Goal: Task Accomplishment & Management: Manage account settings

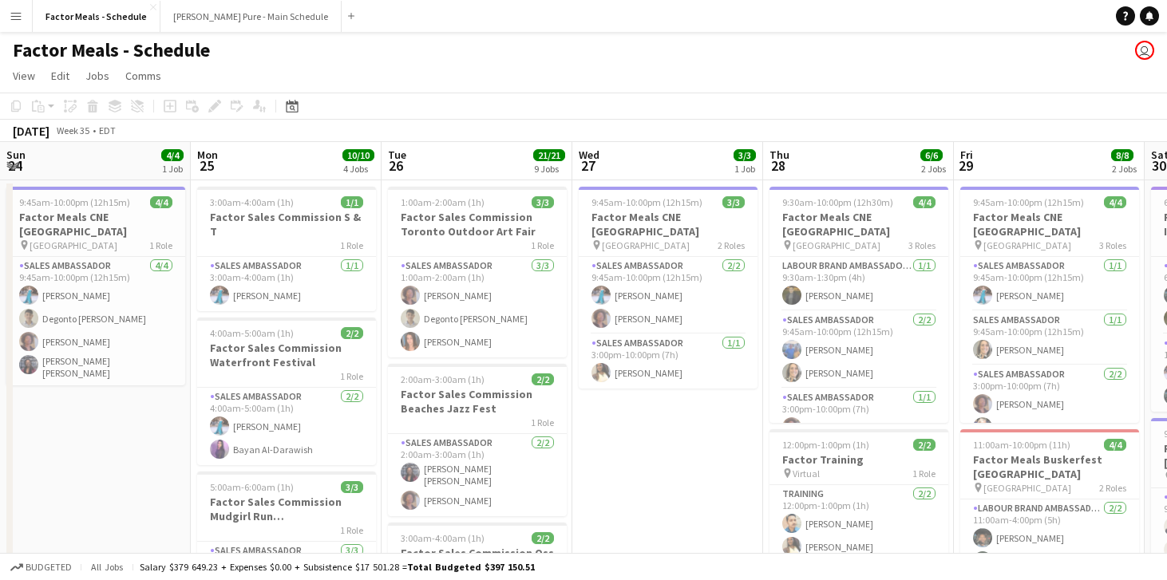
scroll to position [0, 359]
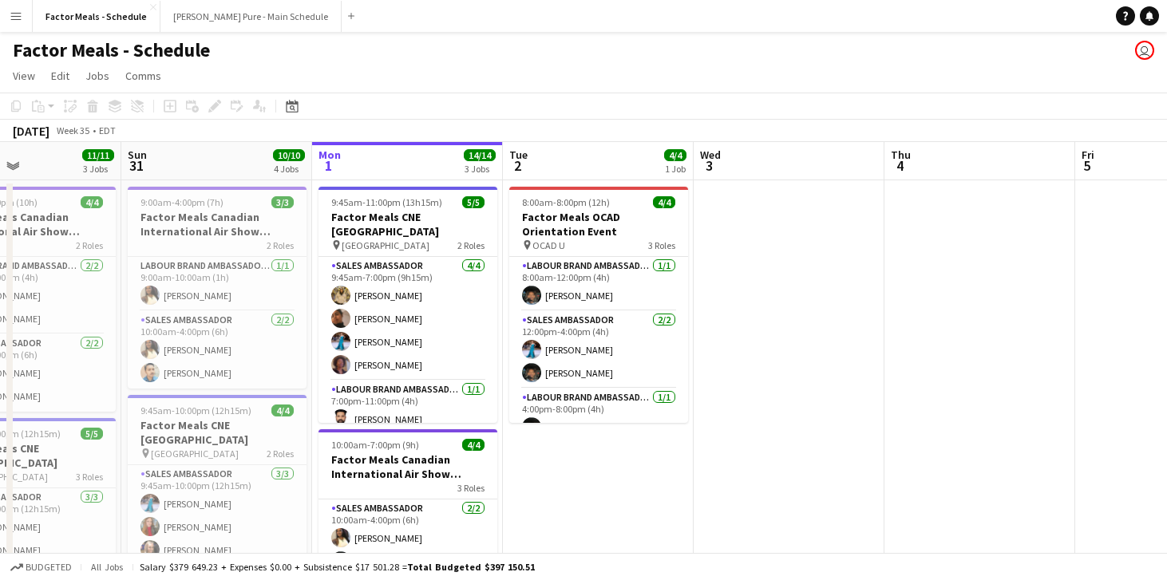
scroll to position [0, 440]
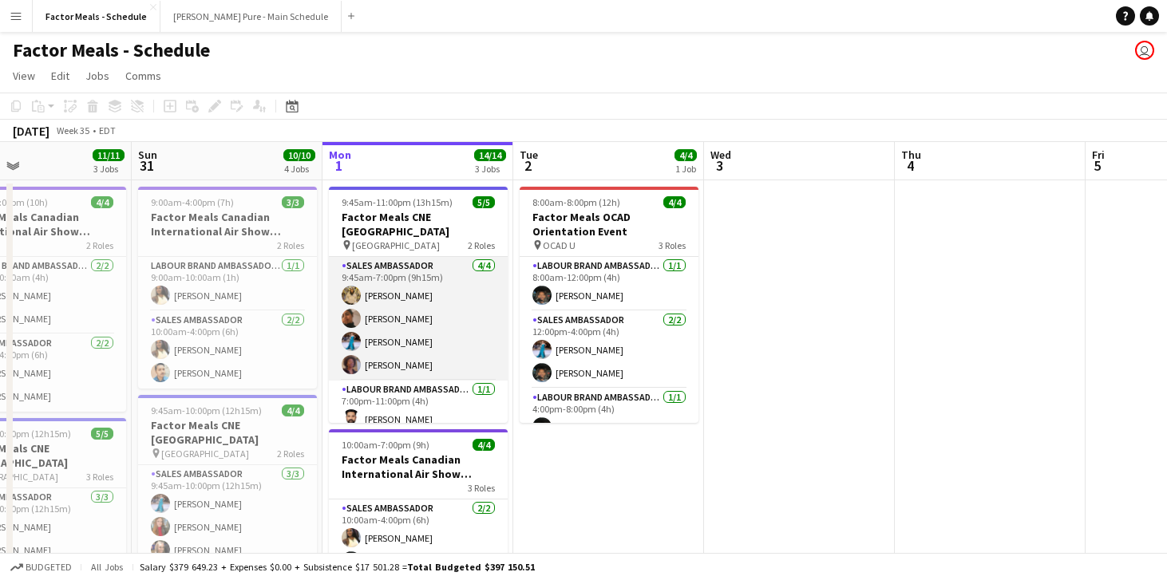
click at [354, 286] on app-user-avatar at bounding box center [351, 295] width 19 height 19
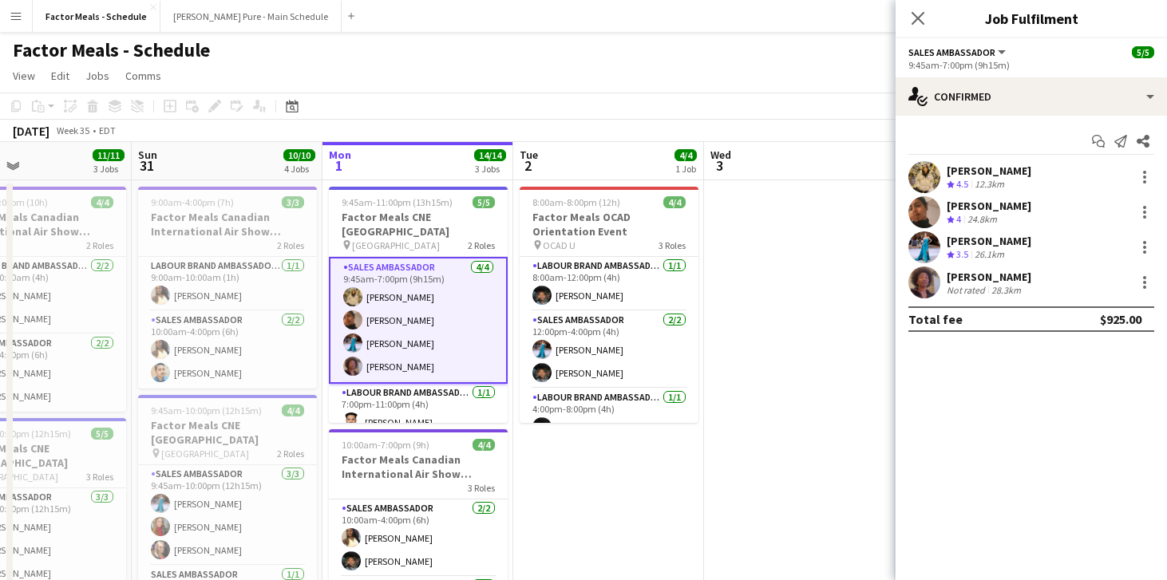
click at [934, 179] on app-user-avatar at bounding box center [924, 177] width 32 height 32
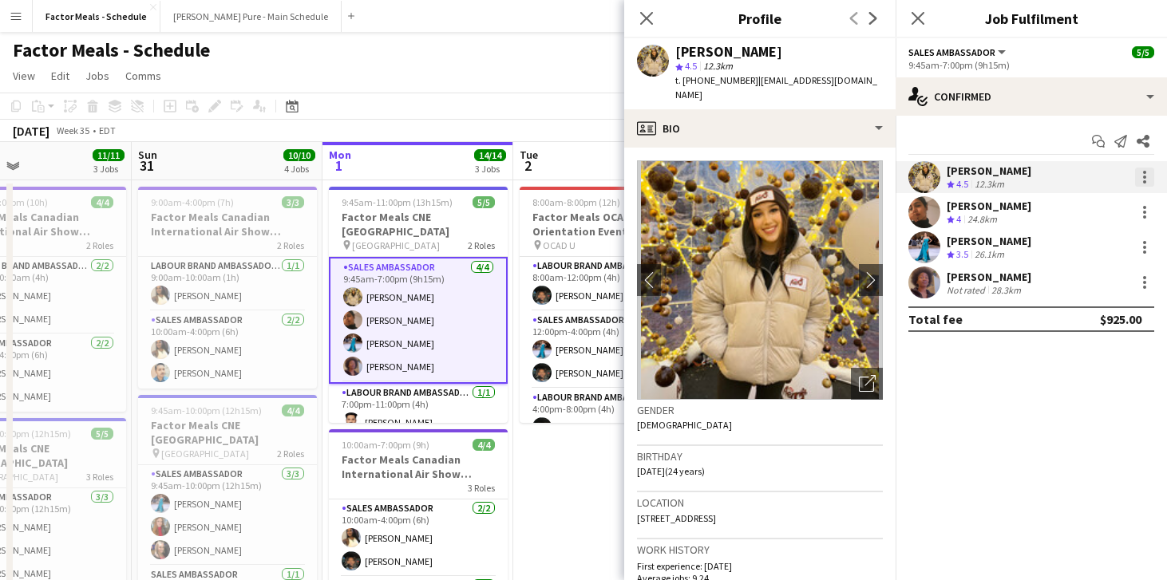
click at [1149, 175] on div at bounding box center [1144, 177] width 19 height 19
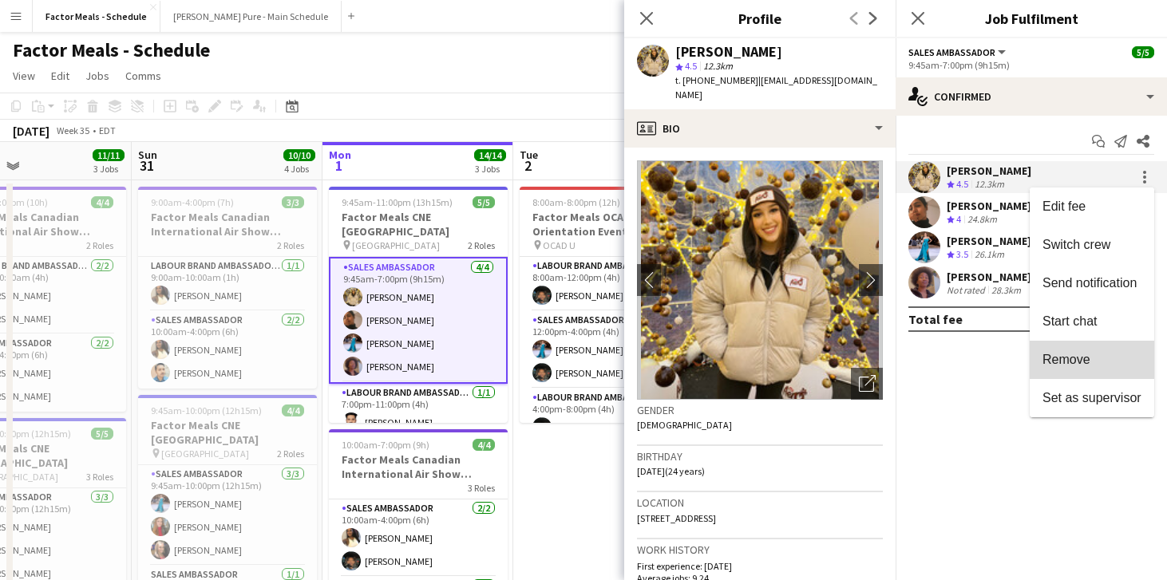
click at [1061, 358] on span "Remove" at bounding box center [1066, 360] width 48 height 14
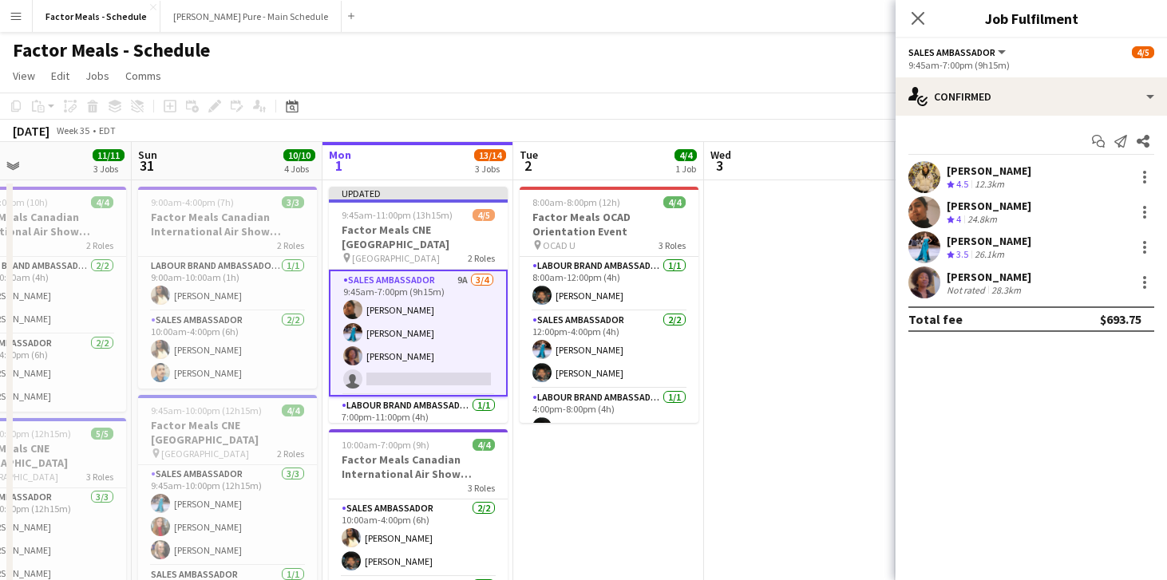
click at [794, 385] on app-date-cell at bounding box center [799, 560] width 191 height 761
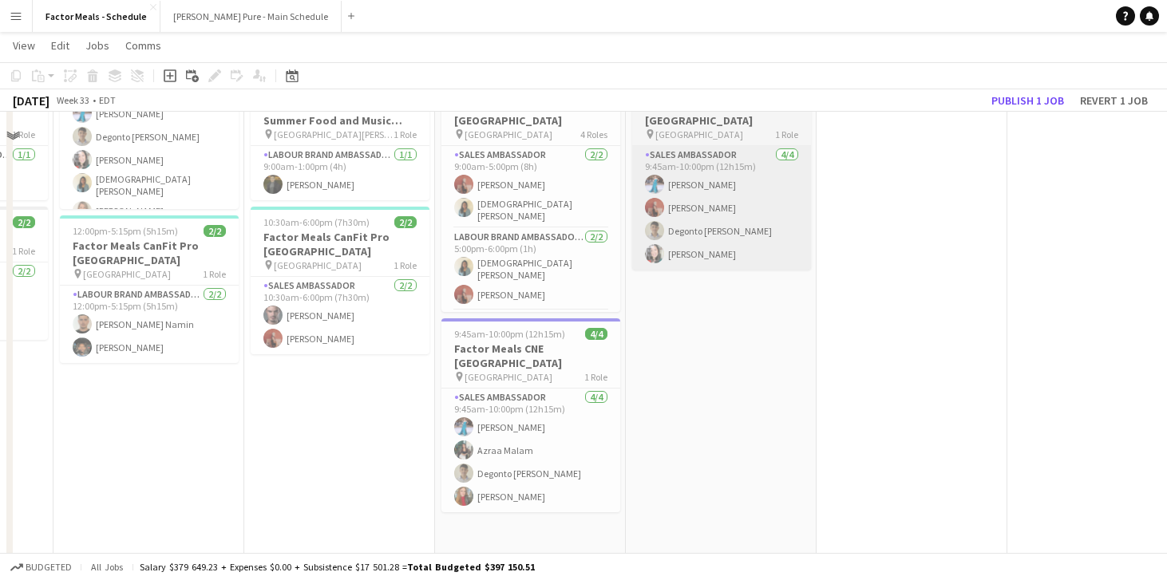
scroll to position [0, 0]
